Goal: Task Accomplishment & Management: Complete application form

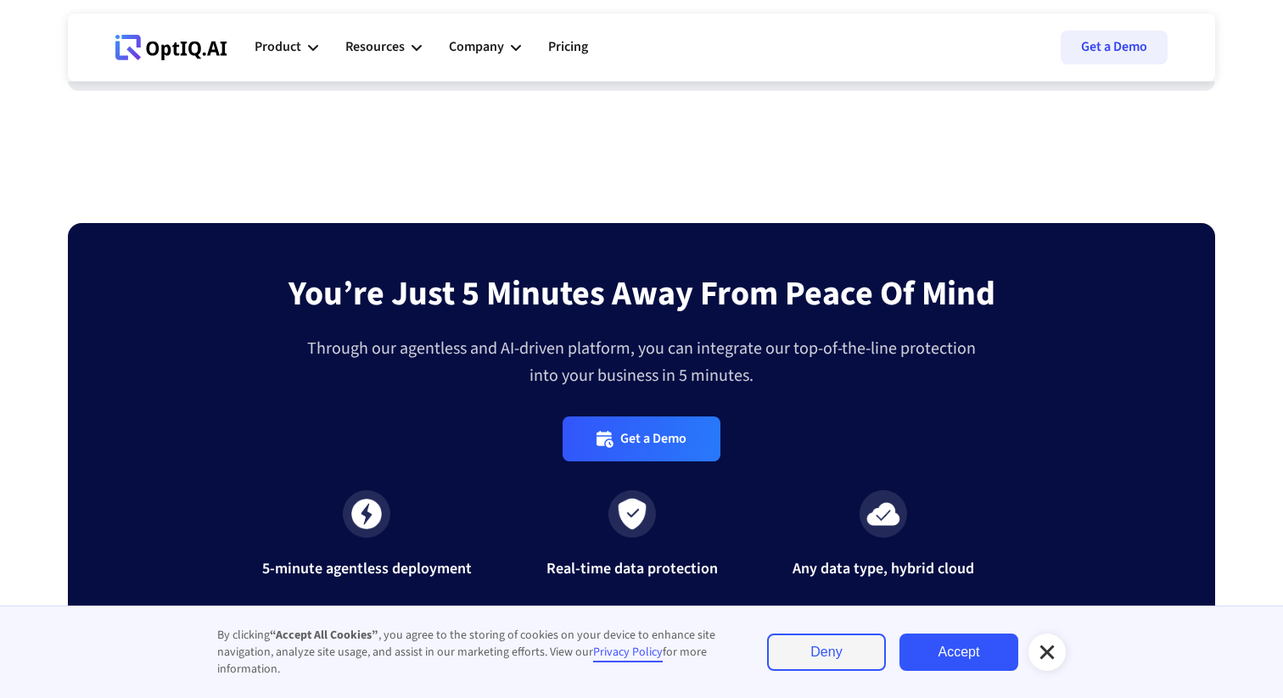
scroll to position [5660, 0]
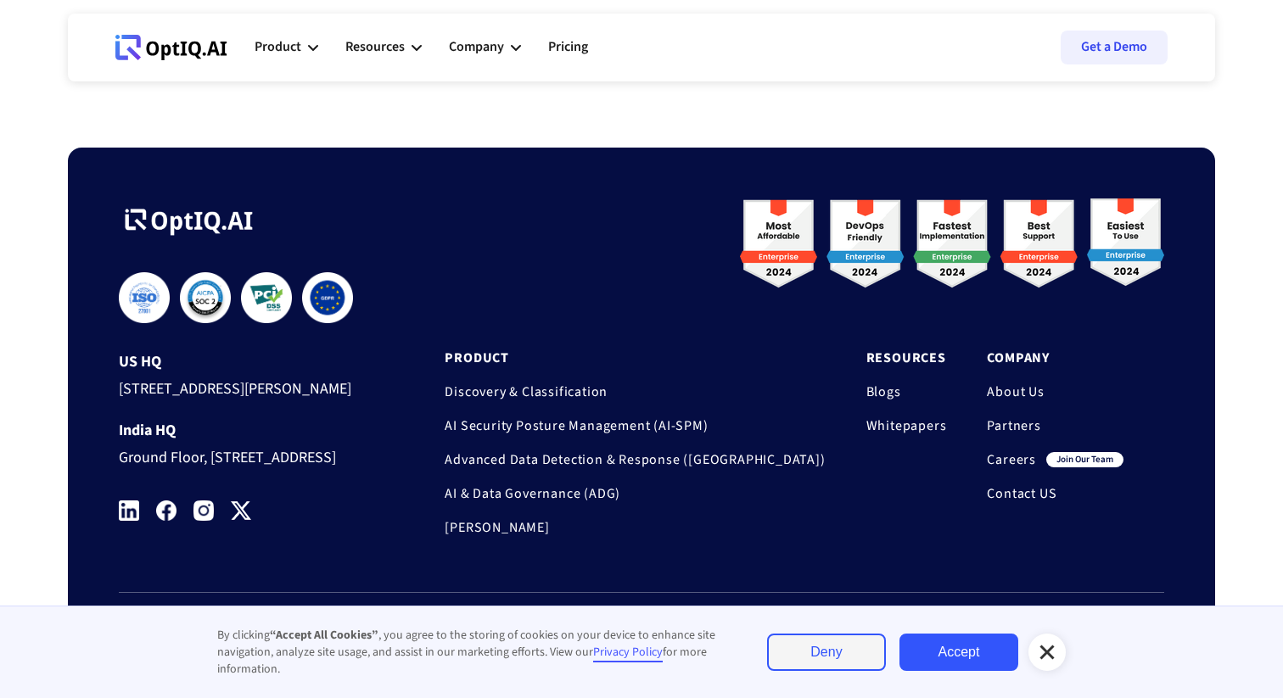
click at [1015, 451] on link "Careers" at bounding box center [1011, 459] width 49 height 17
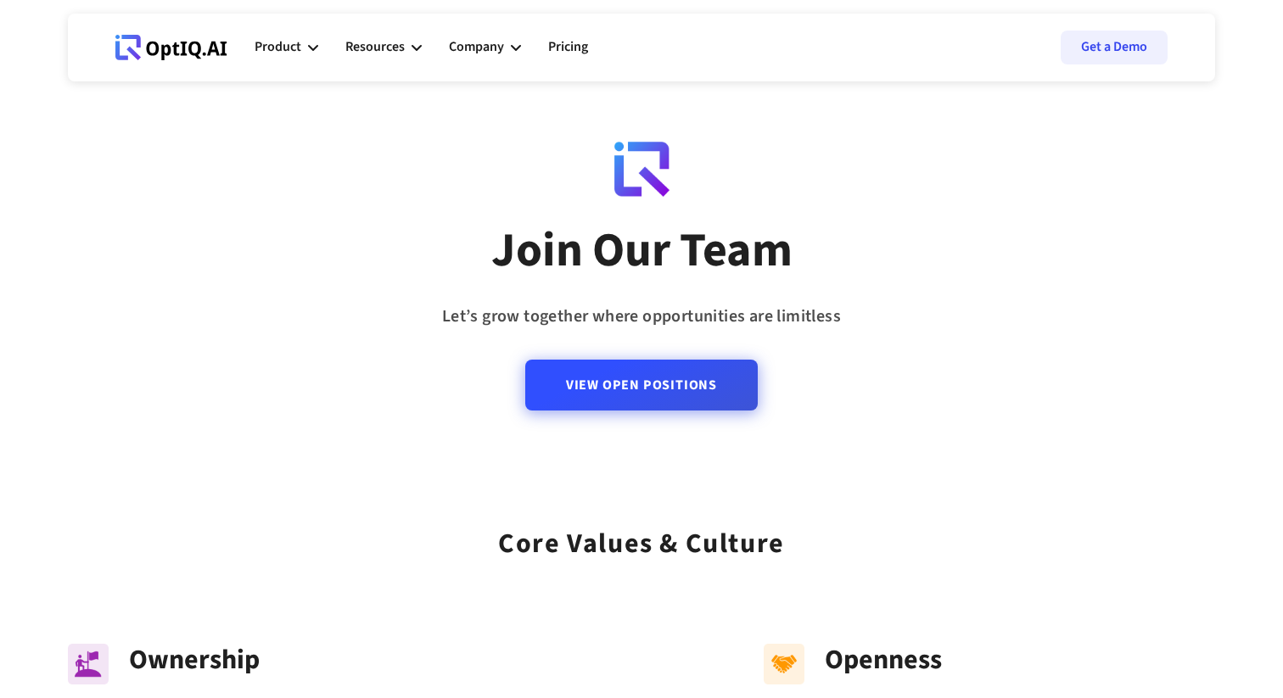
click at [652, 394] on link "View Open Positions" at bounding box center [641, 385] width 232 height 51
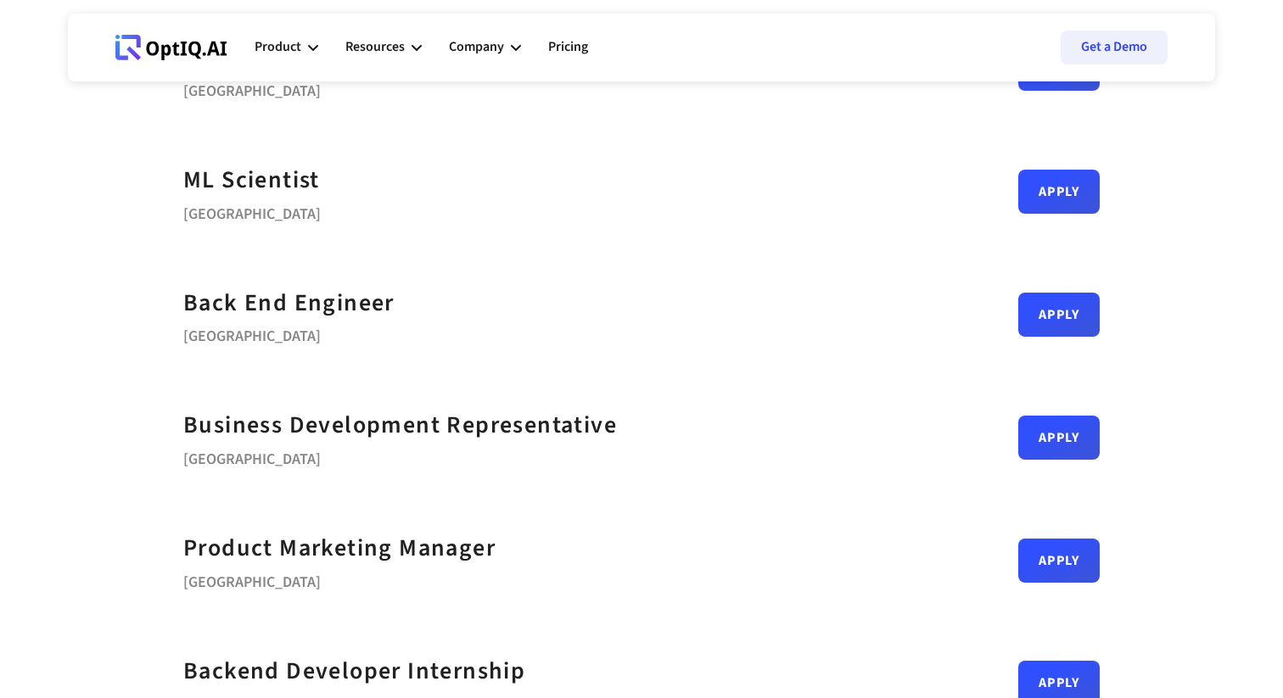
scroll to position [303, 0]
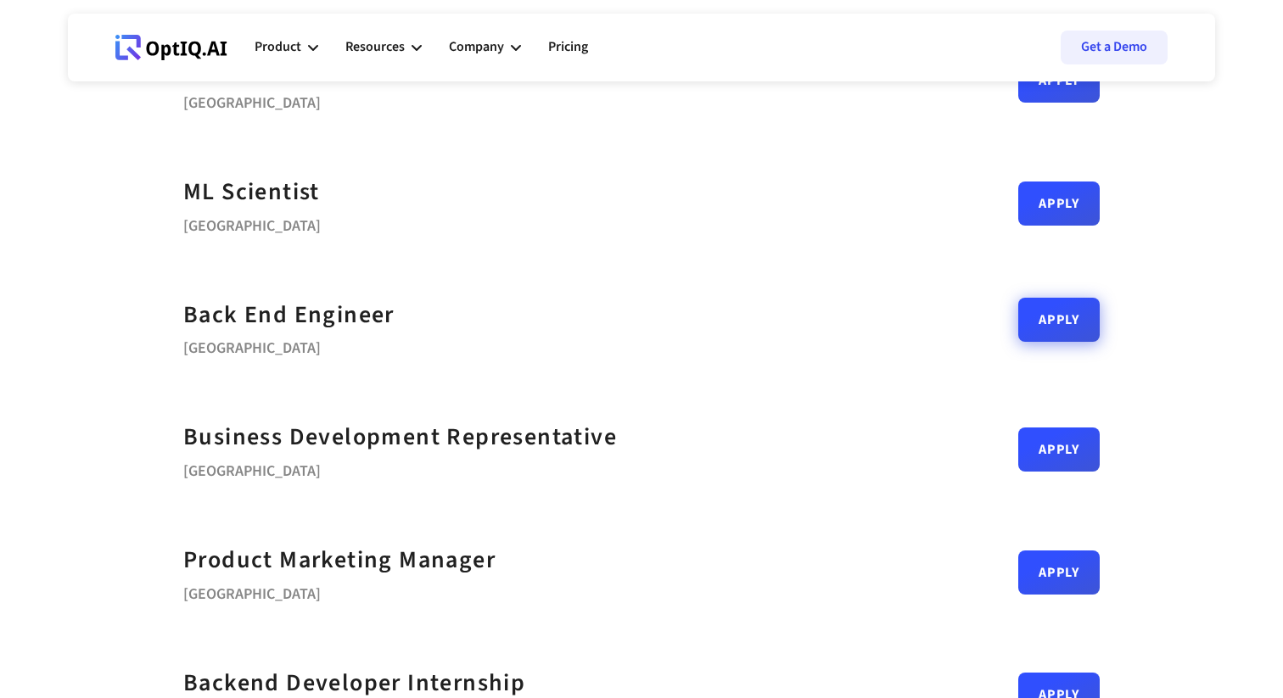
click at [1033, 330] on link "Apply" at bounding box center [1058, 320] width 81 height 44
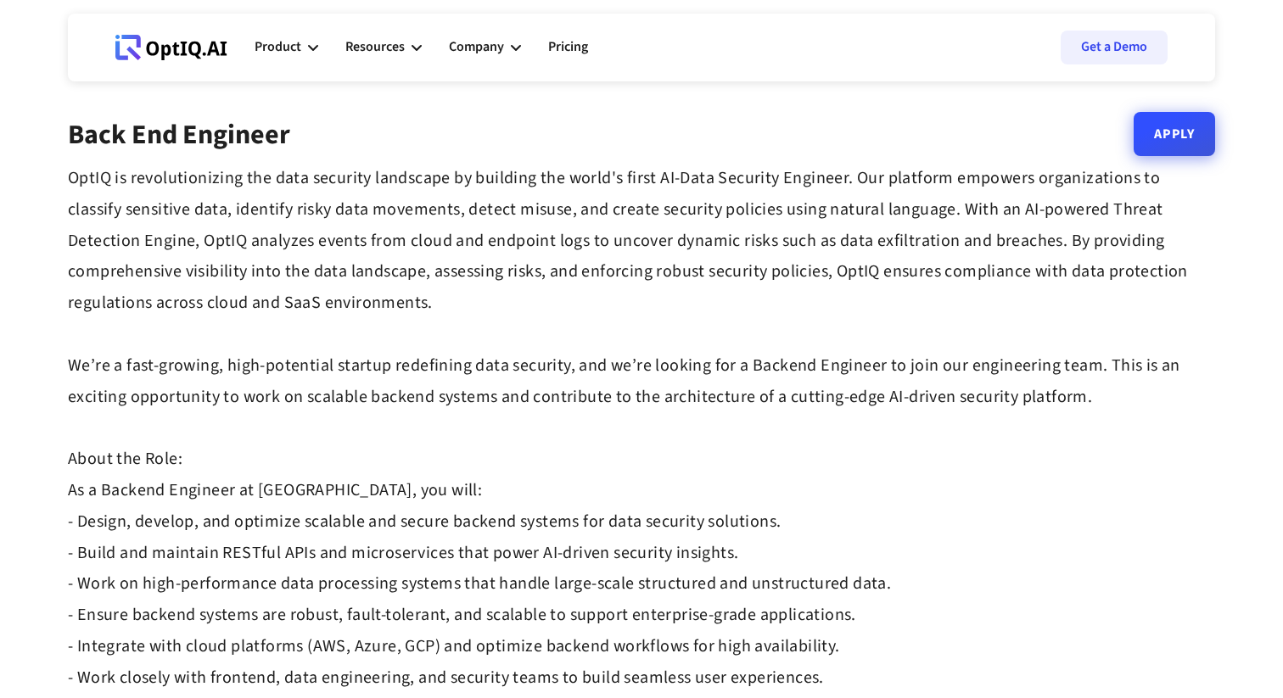
click at [1172, 138] on link "Apply" at bounding box center [1173, 134] width 81 height 44
